Goal: Information Seeking & Learning: Learn about a topic

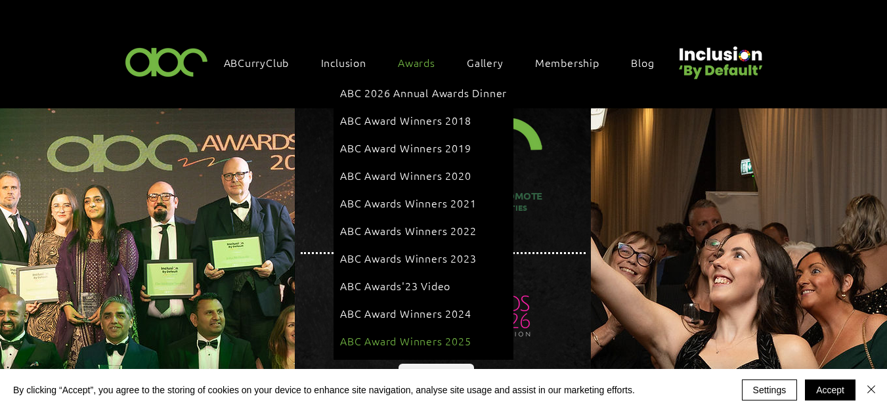
click at [435, 334] on span "ABC Award Winners 2025" at bounding box center [405, 341] width 131 height 14
click at [368, 334] on span "ABC Award Winners 2025" at bounding box center [405, 341] width 131 height 14
click at [448, 334] on span "ABC Award Winners 2025" at bounding box center [405, 341] width 131 height 14
click at [414, 334] on span "ABC Award Winners 2025" at bounding box center [405, 341] width 131 height 14
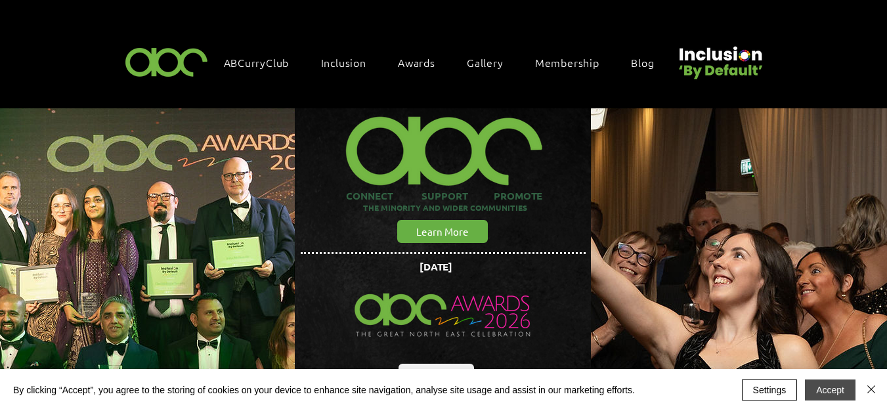
click at [837, 397] on button "Accept" at bounding box center [830, 389] width 51 height 21
click at [874, 387] on img "Close" at bounding box center [871, 389] width 16 height 16
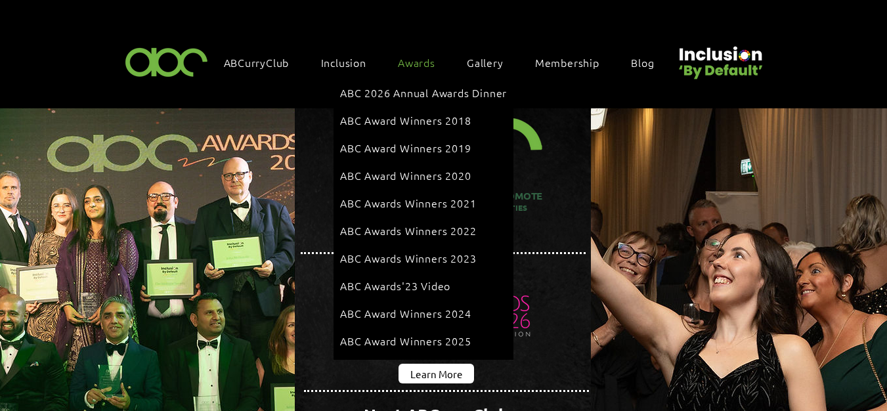
click at [434, 61] on span "Awards" at bounding box center [416, 62] width 37 height 14
click at [448, 334] on span "ABC Award Winners 2025" at bounding box center [405, 341] width 131 height 14
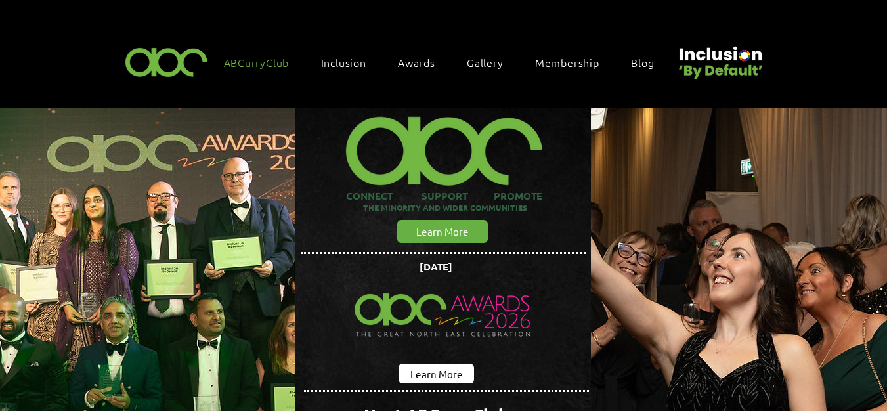
click at [261, 72] on link "ABCurryClub" at bounding box center [263, 63] width 92 height 28
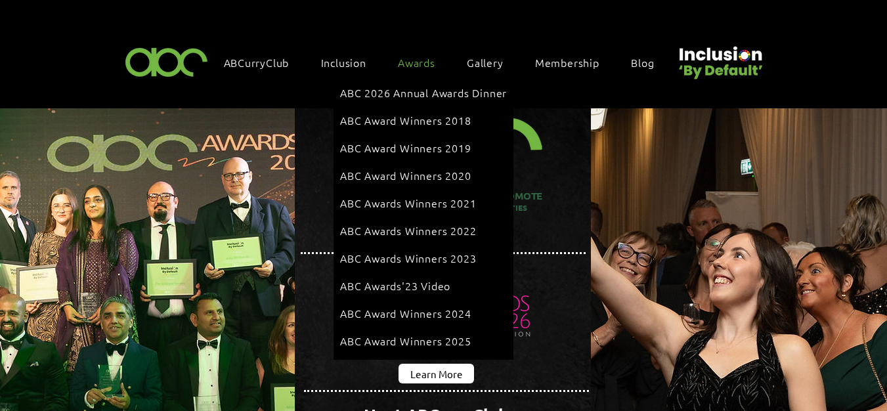
click at [411, 63] on span "Awards" at bounding box center [416, 62] width 37 height 14
click at [444, 334] on span "ABC Award Winners 2025" at bounding box center [405, 341] width 131 height 14
click at [436, 334] on span "ABC Award Winners 2025" at bounding box center [405, 341] width 131 height 14
click at [428, 60] on span "Awards" at bounding box center [416, 62] width 37 height 14
click at [456, 334] on span "ABC Award Winners 2025" at bounding box center [405, 341] width 131 height 14
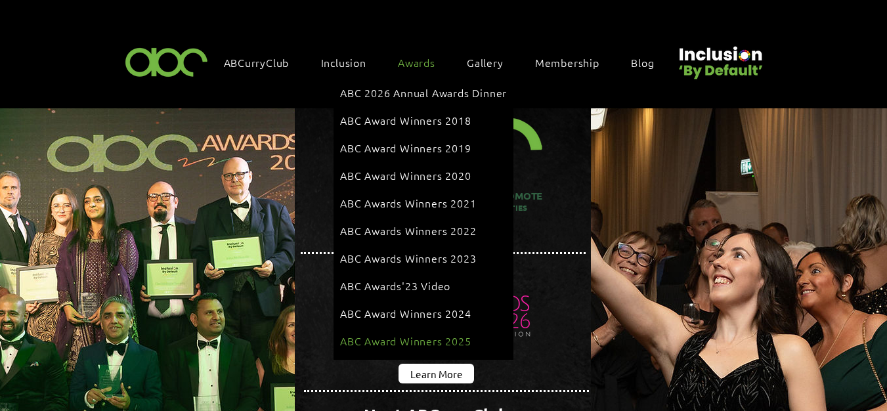
click at [444, 334] on span "ABC Award Winners 2025" at bounding box center [405, 341] width 131 height 14
click at [417, 334] on span "ABC Award Winners 2025" at bounding box center [405, 341] width 131 height 14
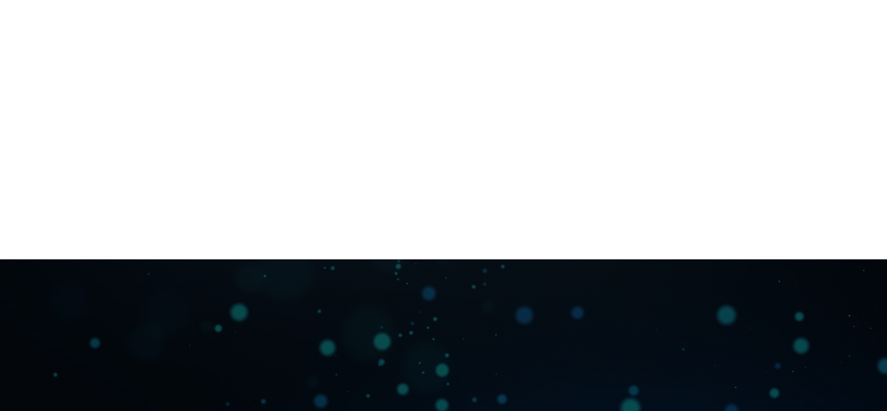
scroll to position [2035, 0]
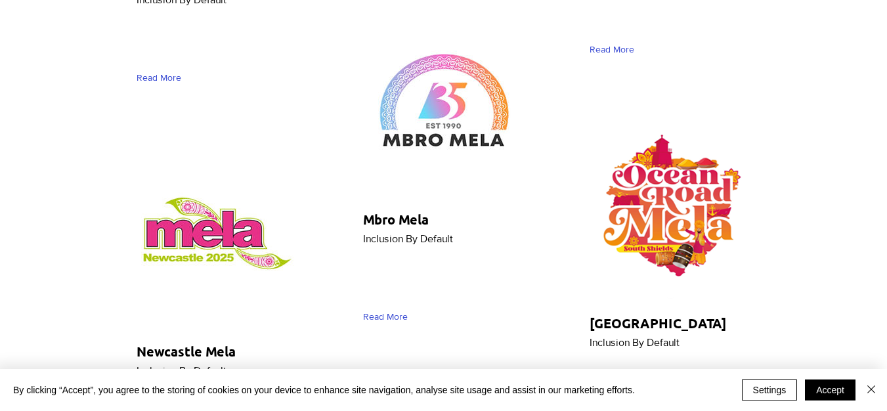
scroll to position [8141, 0]
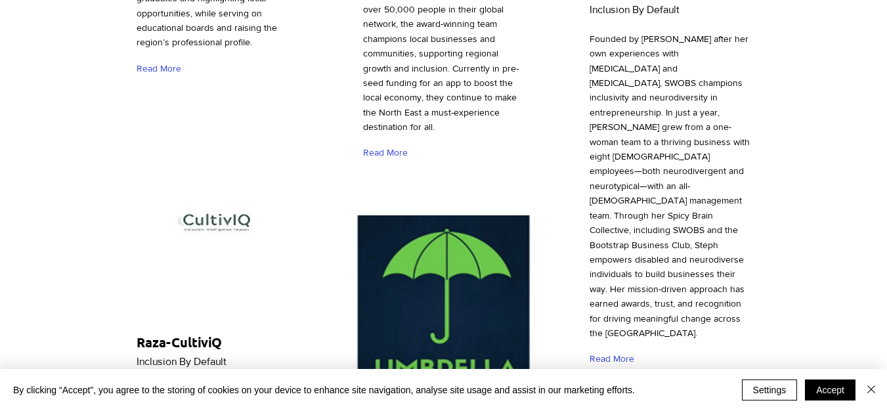
scroll to position [4596, 0]
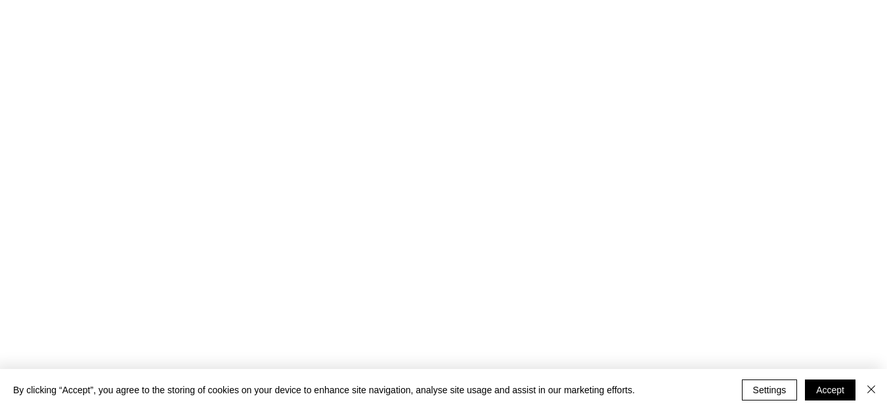
scroll to position [460, 0]
